Goal: Transaction & Acquisition: Obtain resource

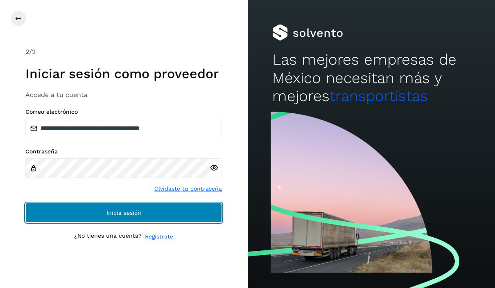
click at [84, 214] on button "Inicia sesión" at bounding box center [123, 213] width 196 height 20
click at [94, 209] on button "Inicia sesión" at bounding box center [123, 213] width 196 height 20
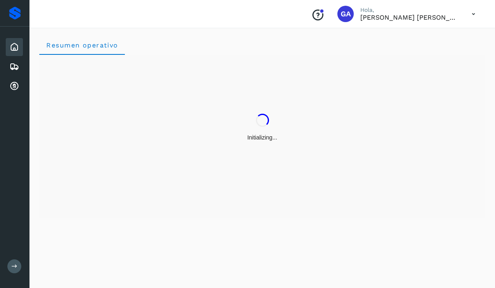
click at [330, 116] on div "Initializing..." at bounding box center [262, 128] width 446 height 146
click at [15, 86] on icon at bounding box center [14, 86] width 10 height 10
click at [14, 85] on icon at bounding box center [14, 86] width 10 height 10
click at [18, 86] on icon at bounding box center [14, 86] width 10 height 10
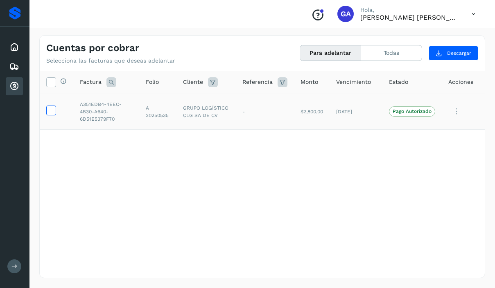
click at [48, 113] on icon at bounding box center [51, 110] width 9 height 9
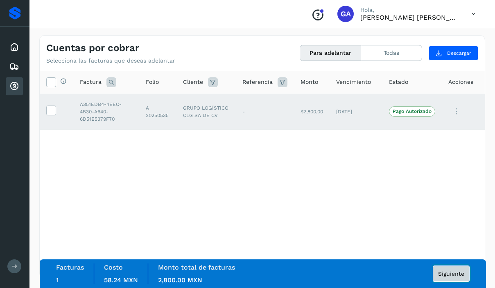
click at [448, 271] on span "Siguiente" at bounding box center [451, 274] width 26 height 6
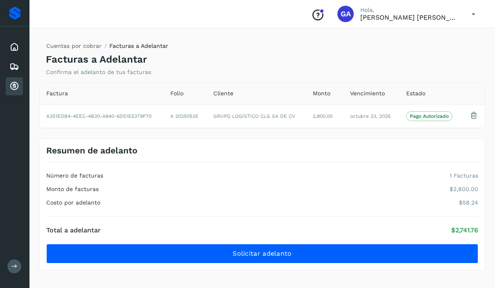
scroll to position [2, 0]
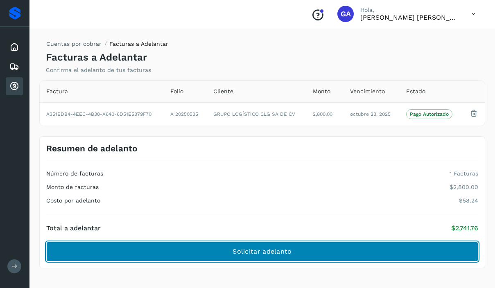
click at [296, 255] on button "Solicitar adelanto" at bounding box center [262, 252] width 432 height 20
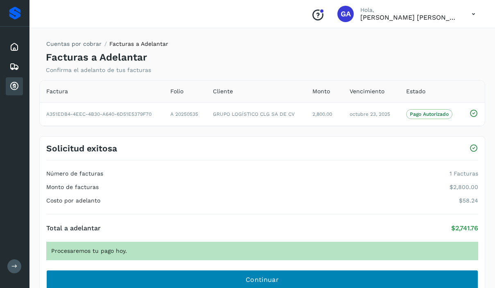
scroll to position [30, 0]
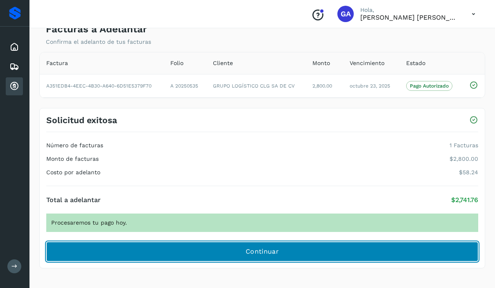
click at [264, 255] on span "Continuar" at bounding box center [262, 251] width 33 height 9
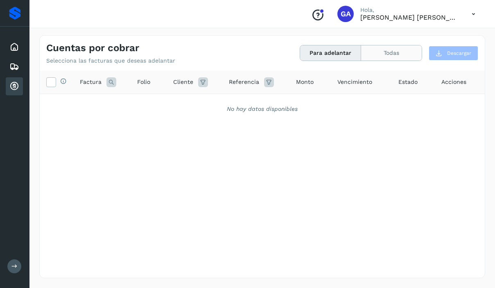
click at [406, 52] on button "Todas" at bounding box center [391, 52] width 61 height 15
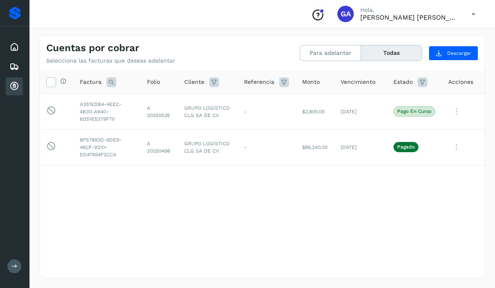
click at [399, 52] on button "Todas" at bounding box center [391, 52] width 61 height 15
